Goal: Information Seeking & Learning: Learn about a topic

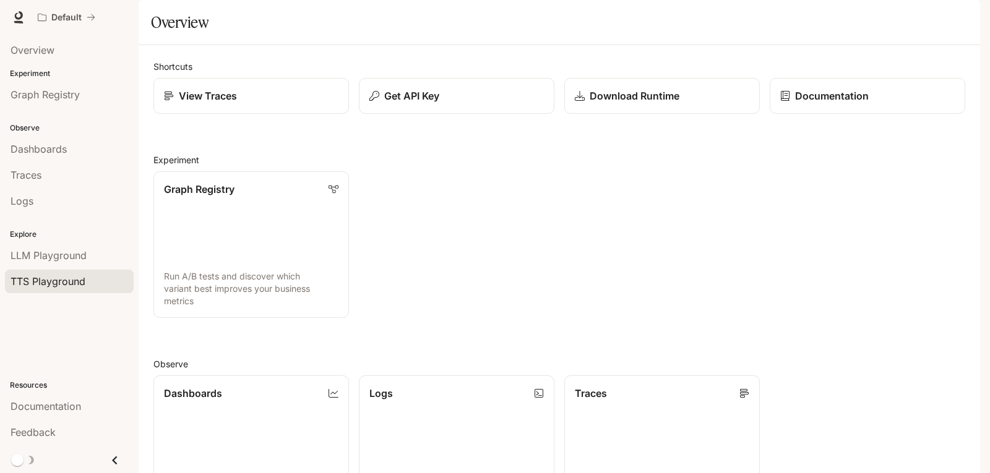
click at [70, 281] on span "TTS Playground" at bounding box center [48, 281] width 75 height 15
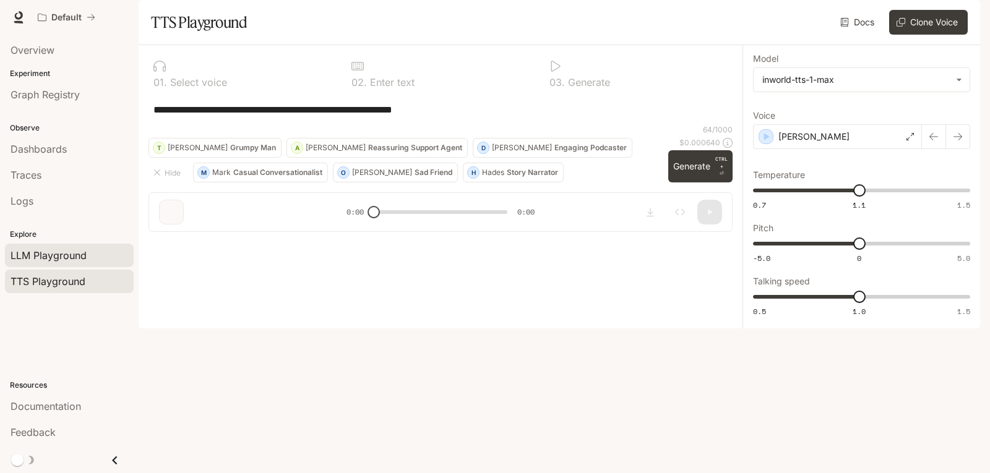
click at [64, 260] on span "LLM Playground" at bounding box center [49, 255] width 76 height 15
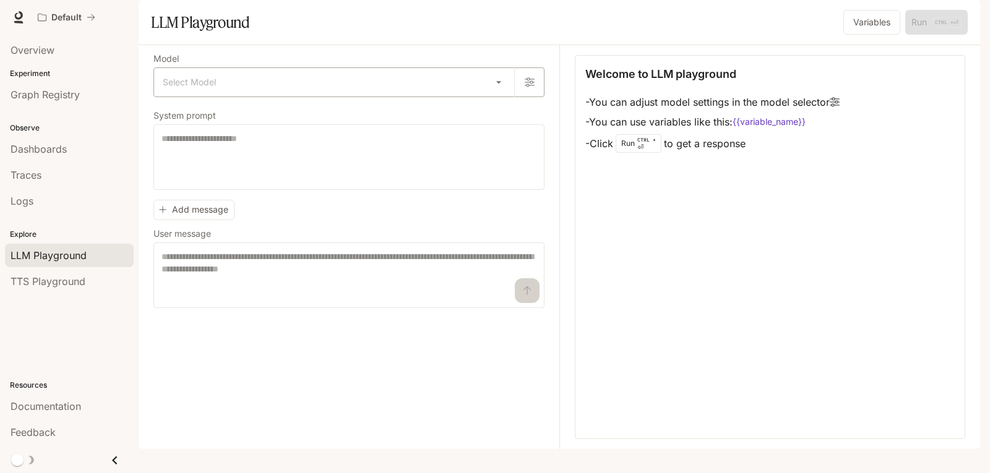
click at [224, 109] on body "Skip to main content Default Documentation Documentation Portal Overview Experi…" at bounding box center [495, 236] width 990 height 473
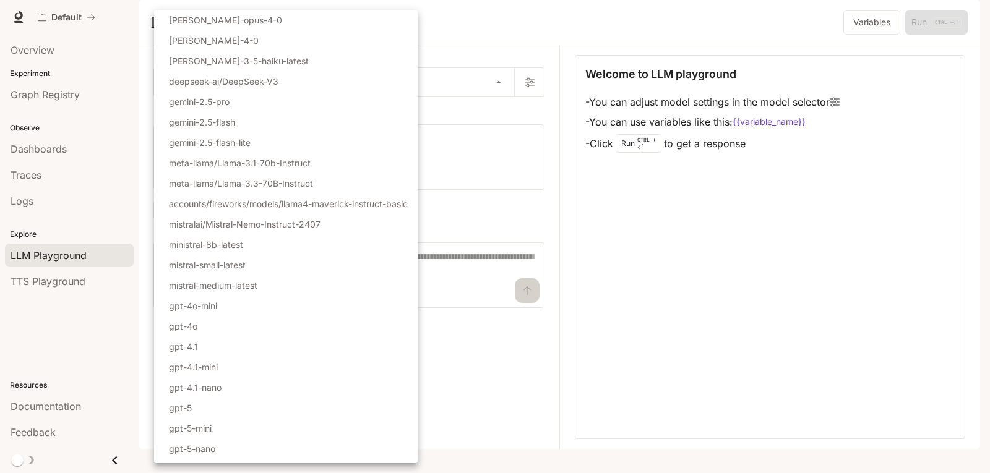
click at [764, 298] on div at bounding box center [495, 236] width 990 height 473
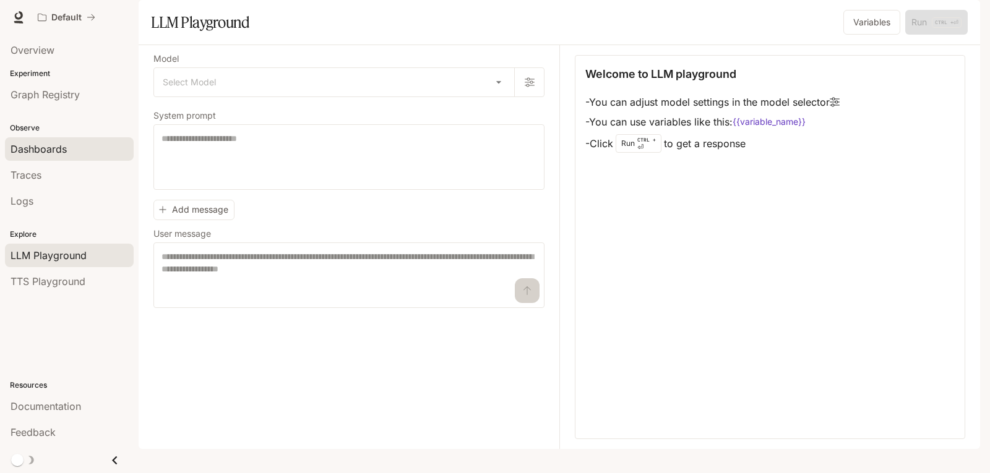
click at [46, 156] on span "Dashboards" at bounding box center [39, 149] width 56 height 15
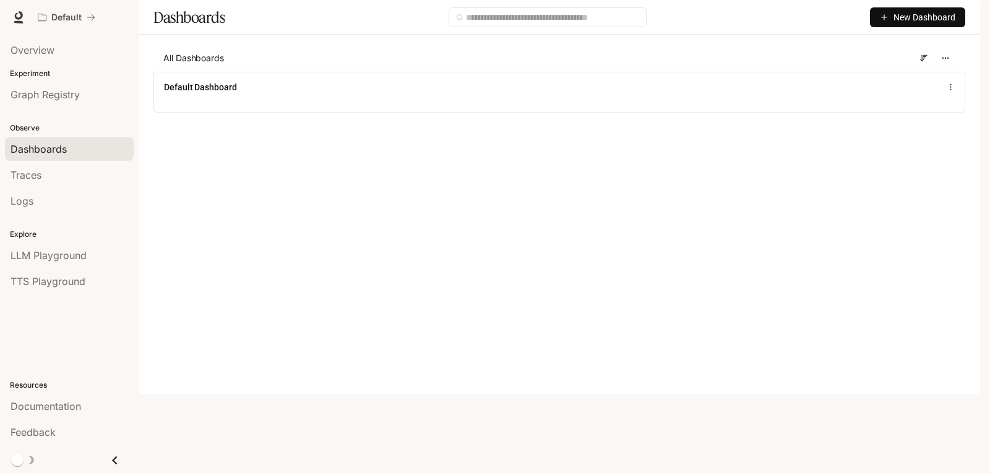
click at [961, 14] on img "button" at bounding box center [962, 17] width 17 height 17
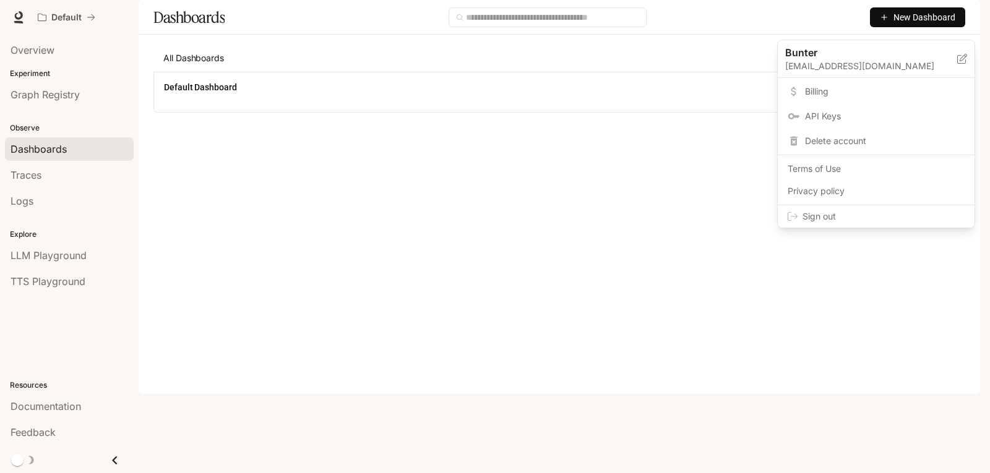
click at [834, 92] on span "Billing" at bounding box center [885, 91] width 160 height 12
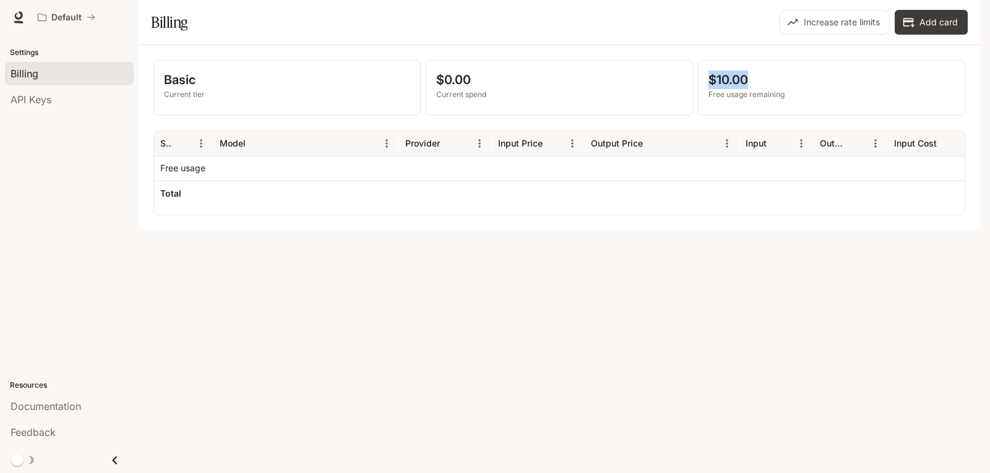
drag, startPoint x: 708, startPoint y: 118, endPoint x: 782, endPoint y: 115, distance: 74.3
click at [782, 89] on p "$10.00" at bounding box center [831, 80] width 246 height 19
click at [791, 230] on div "Basic Current tier $0.00 Current spend $10.00 Free usage remaining Service Mode…" at bounding box center [559, 137] width 841 height 185
click at [28, 105] on span "API Keys" at bounding box center [31, 99] width 41 height 15
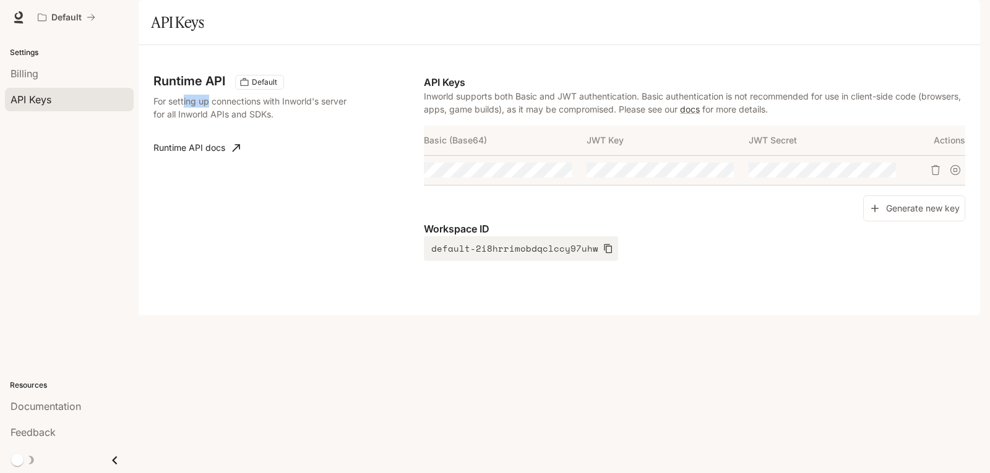
click at [275, 121] on p "For setting up connections with Inworld's server for all Inworld APIs and SDKs." at bounding box center [250, 108] width 195 height 26
click at [289, 251] on div "Runtime API Default For setting up connections with Inworld's server for all In…" at bounding box center [288, 168] width 270 height 186
click at [57, 413] on span "Documentation" at bounding box center [46, 406] width 71 height 15
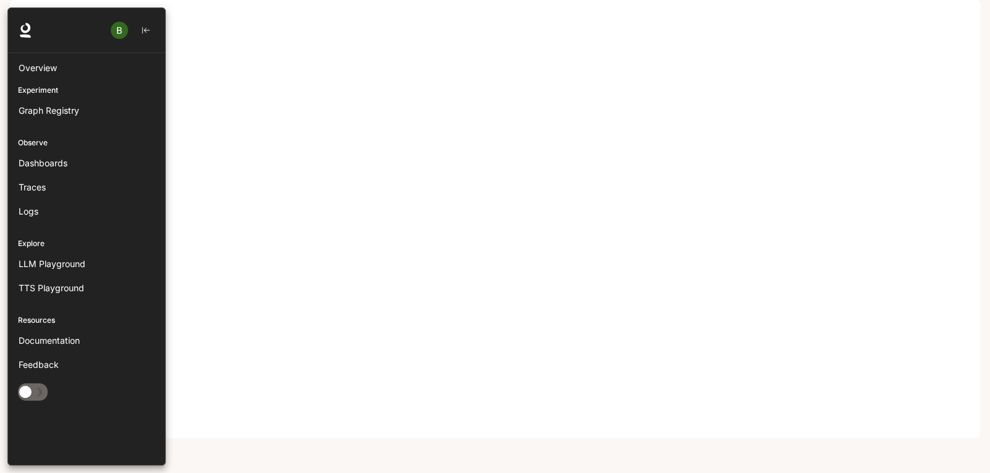
click at [0, 235] on div at bounding box center [3, 236] width 7 height 458
